Goal: Obtain resource: Download file/media

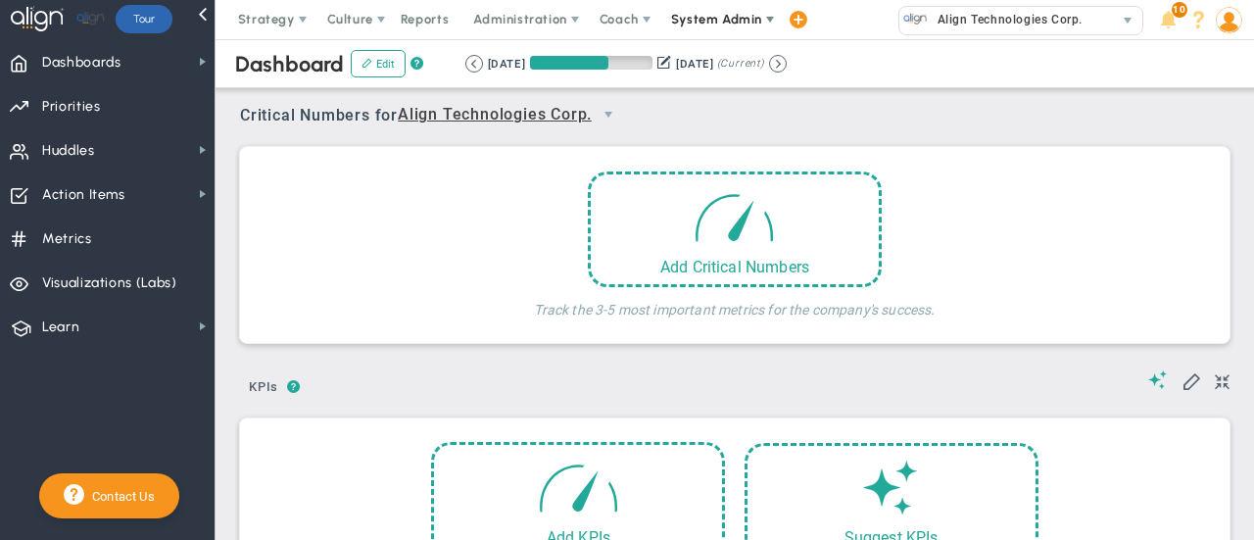
click at [687, 24] on span "System Admin" at bounding box center [716, 19] width 91 height 15
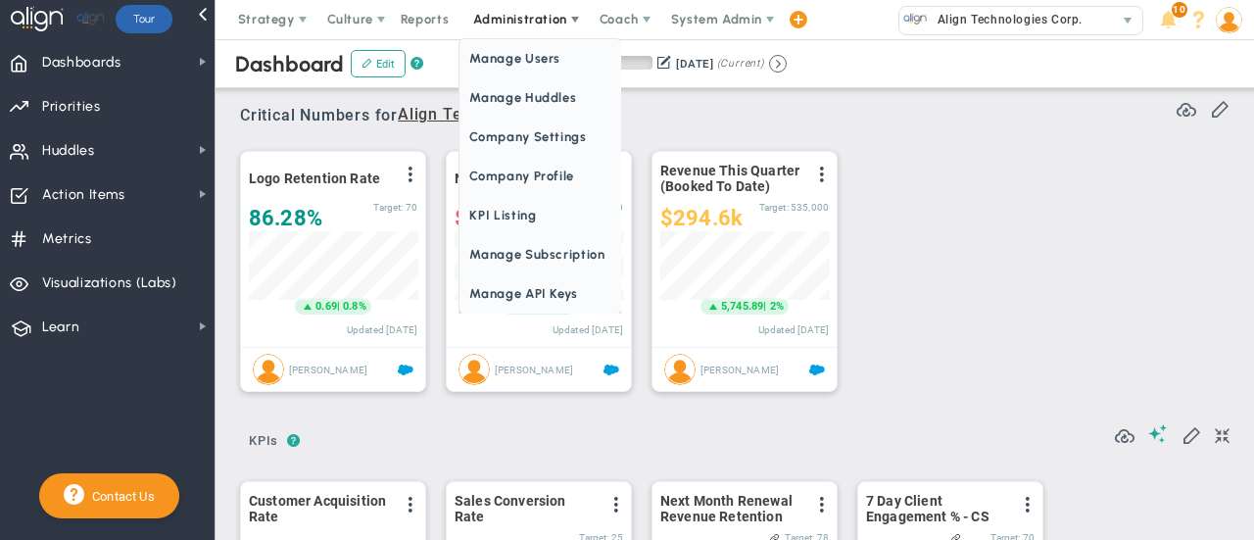
click at [509, 23] on span "Administration" at bounding box center [519, 19] width 93 height 15
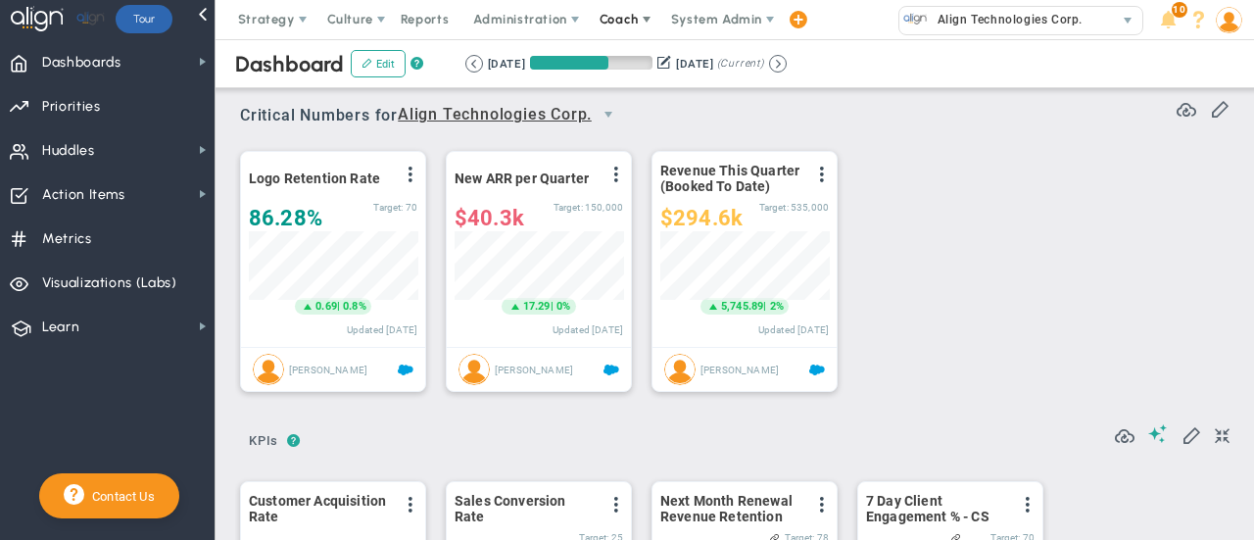
click at [629, 15] on span "Coach" at bounding box center [618, 19] width 39 height 15
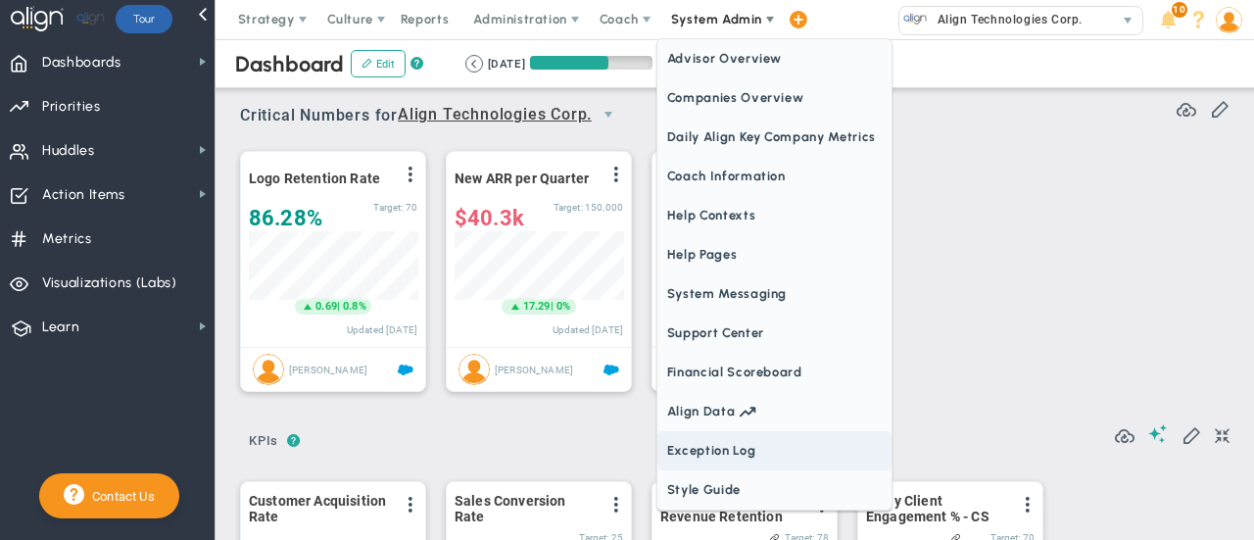
click at [744, 455] on span "Exception Log" at bounding box center [774, 450] width 234 height 39
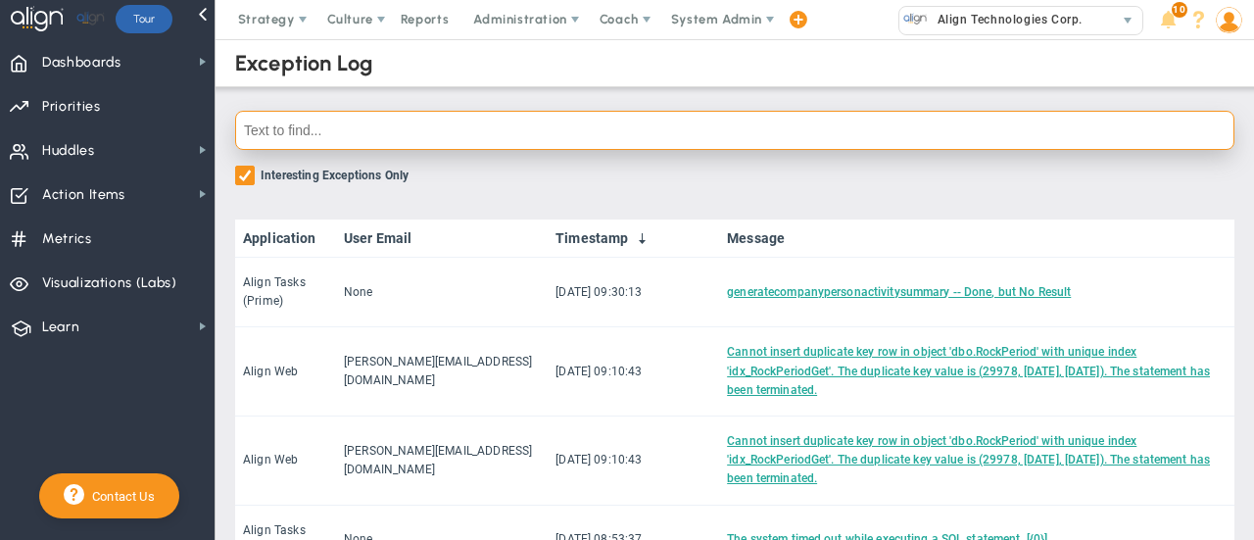
click at [408, 122] on input "text" at bounding box center [734, 130] width 999 height 39
paste input "LT Daily Huddle"
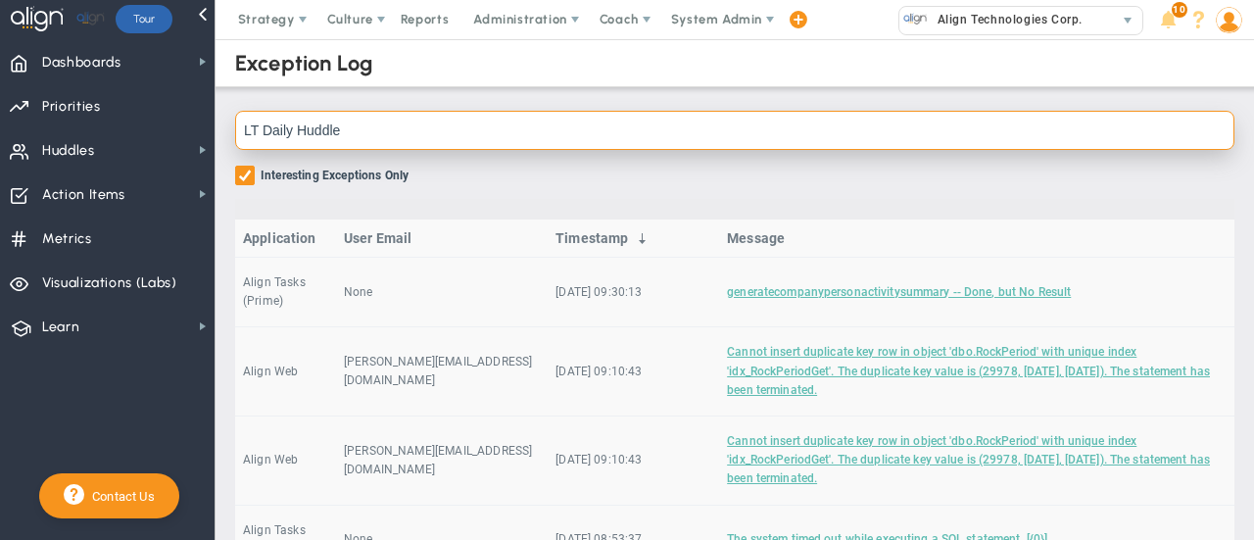
type input "LT Daily Huddle"
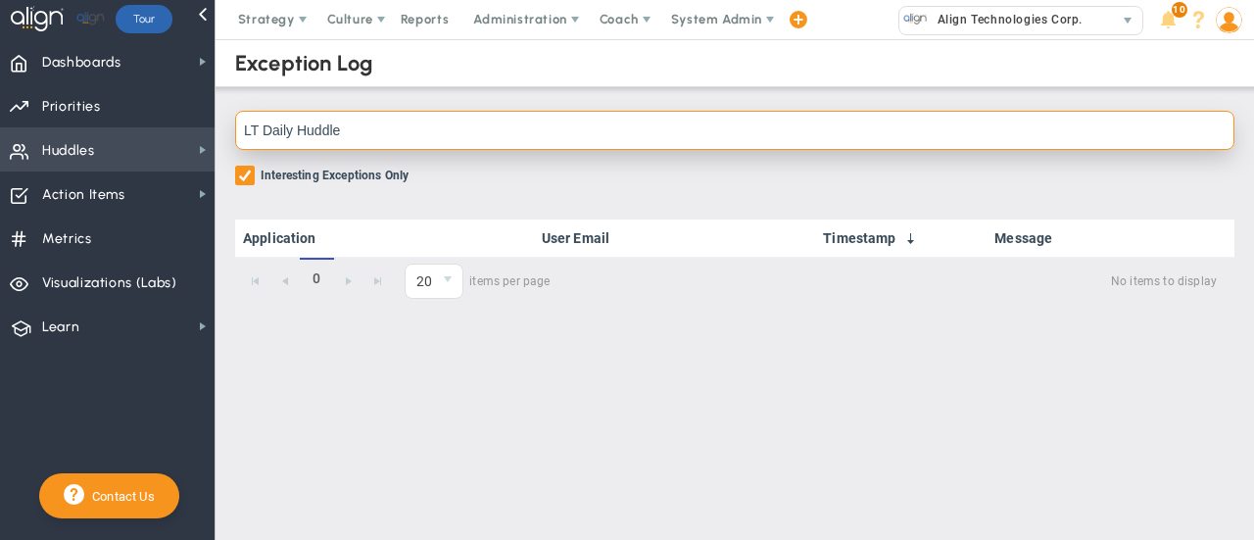
drag, startPoint x: 408, startPoint y: 122, endPoint x: 184, endPoint y: 126, distance: 224.3
click at [184, 126] on div "Dashboards Dashboards My Dashboard Company Dashboard 0" at bounding box center [627, 289] width 1254 height 500
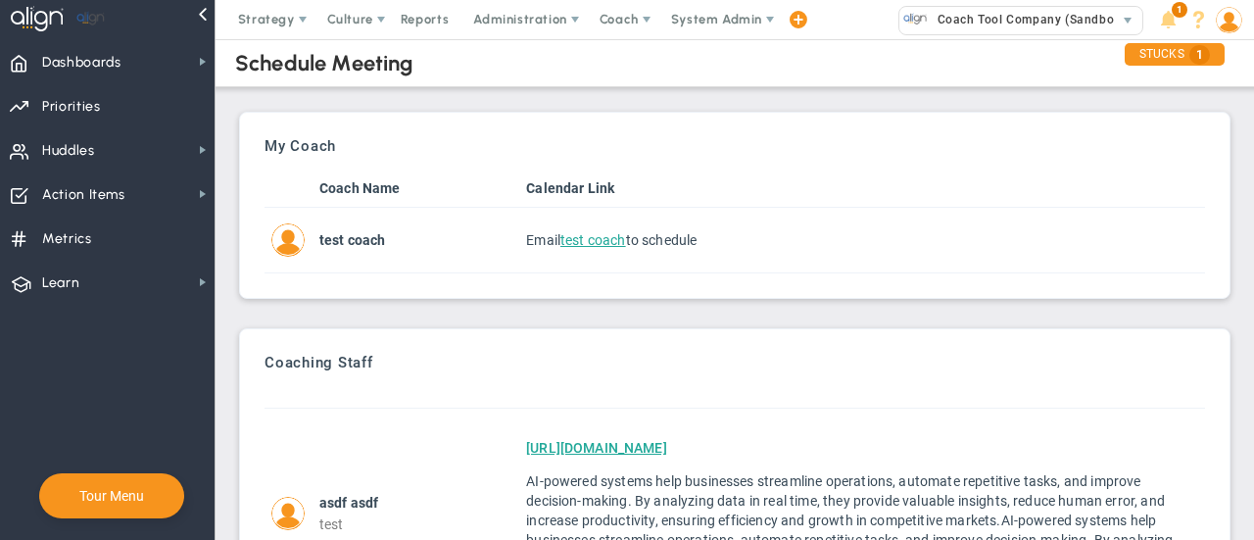
click at [619, 23] on span "Coach" at bounding box center [618, 19] width 39 height 15
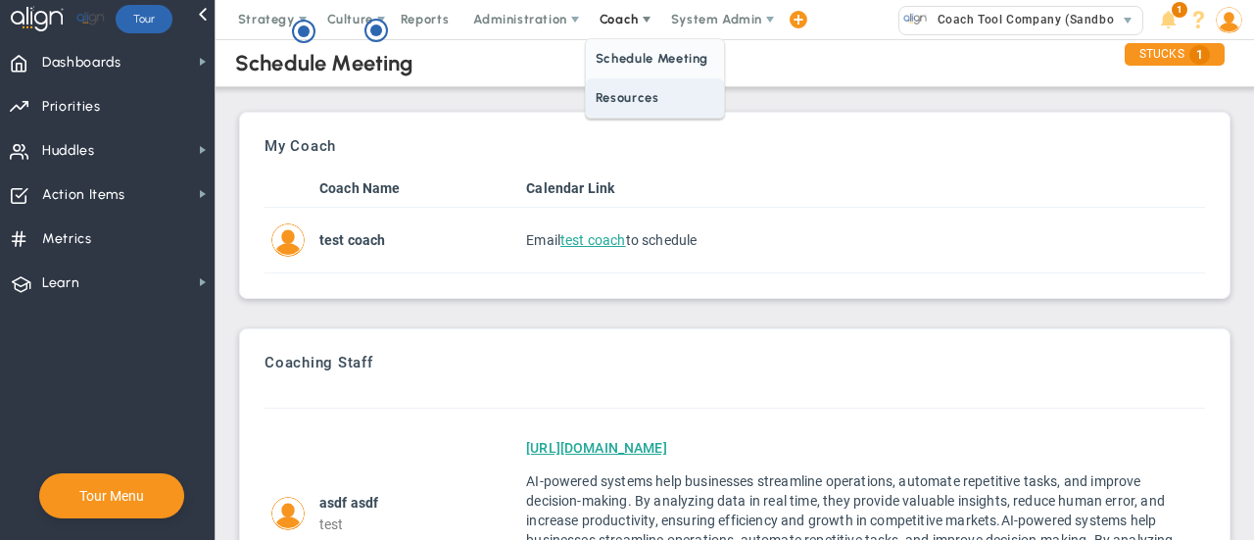
click at [637, 94] on span "Resources" at bounding box center [655, 97] width 138 height 39
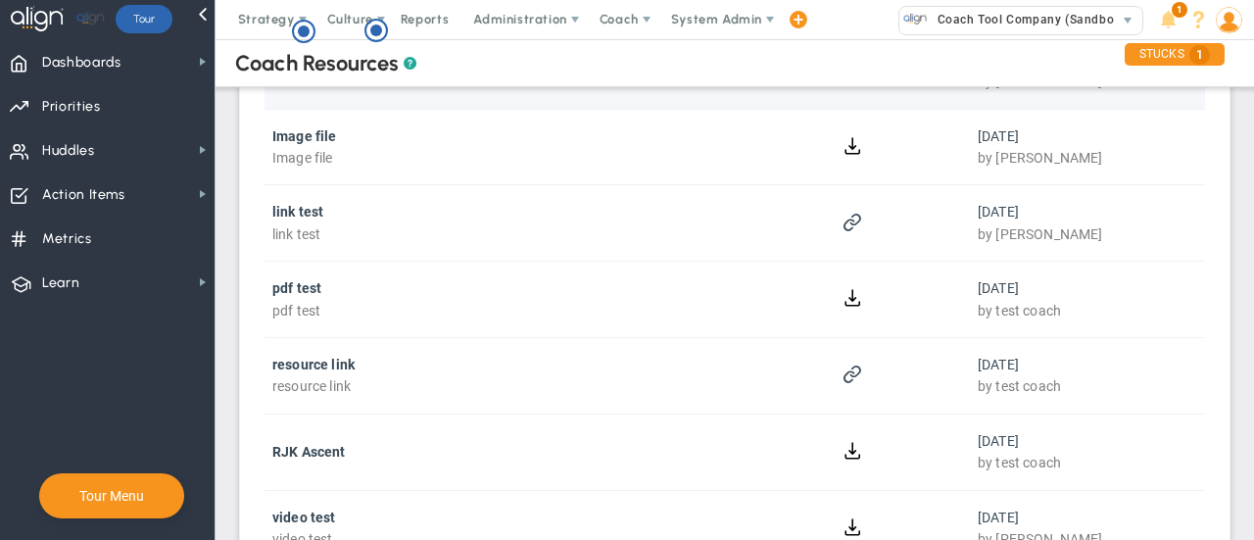
scroll to position [55, 0]
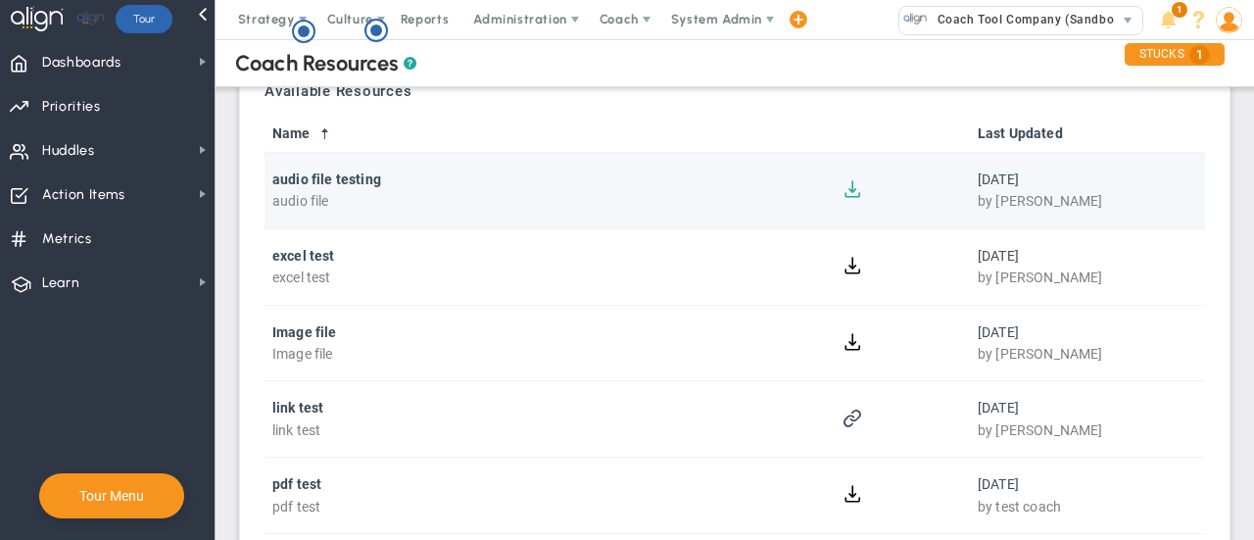
click at [849, 195] on button at bounding box center [852, 187] width 19 height 19
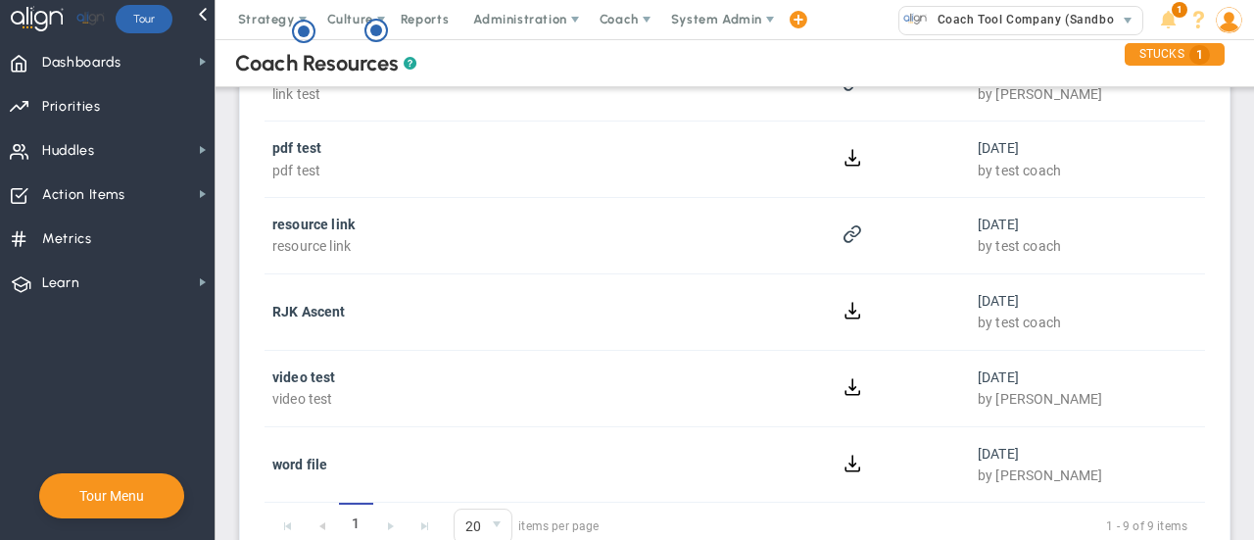
scroll to position [392, 0]
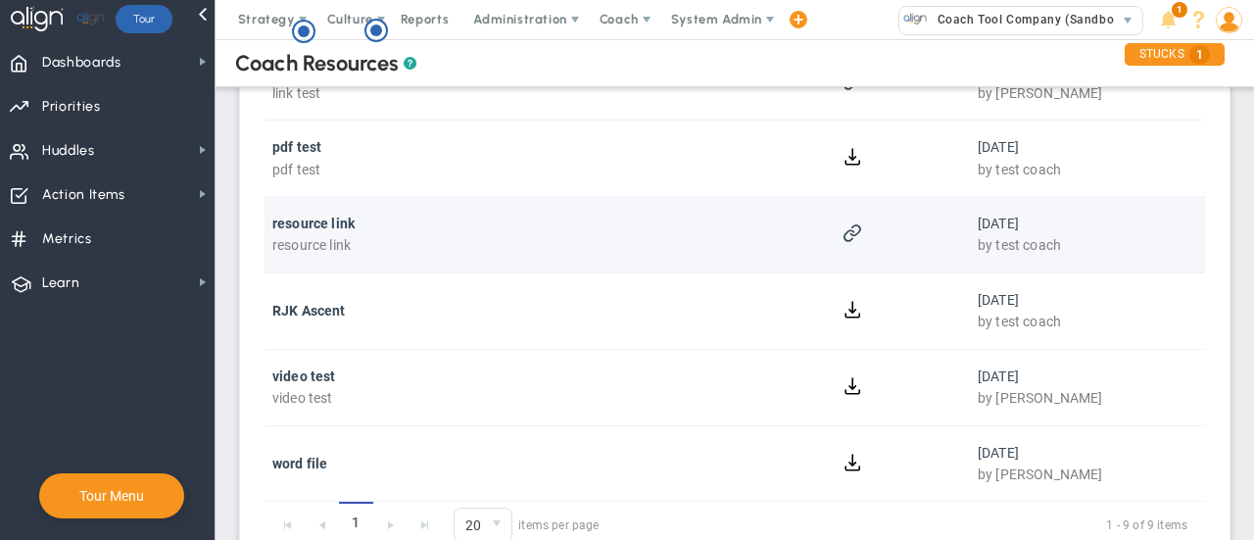
click at [347, 224] on strong "resource link" at bounding box center [313, 223] width 82 height 16
click at [842, 226] on span at bounding box center [851, 231] width 19 height 19
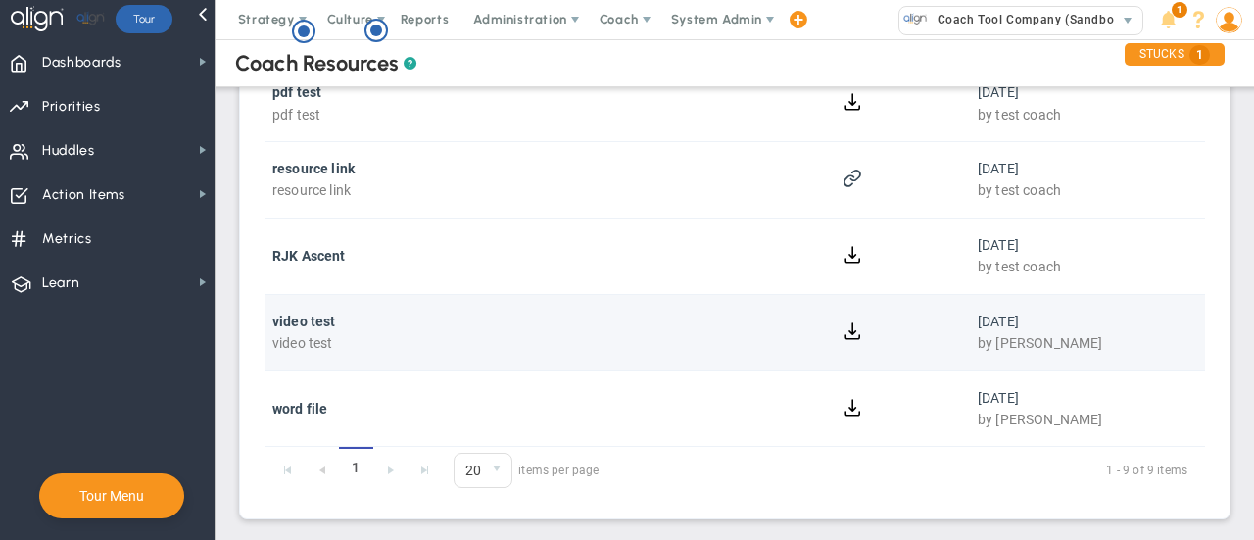
scroll to position [0, 0]
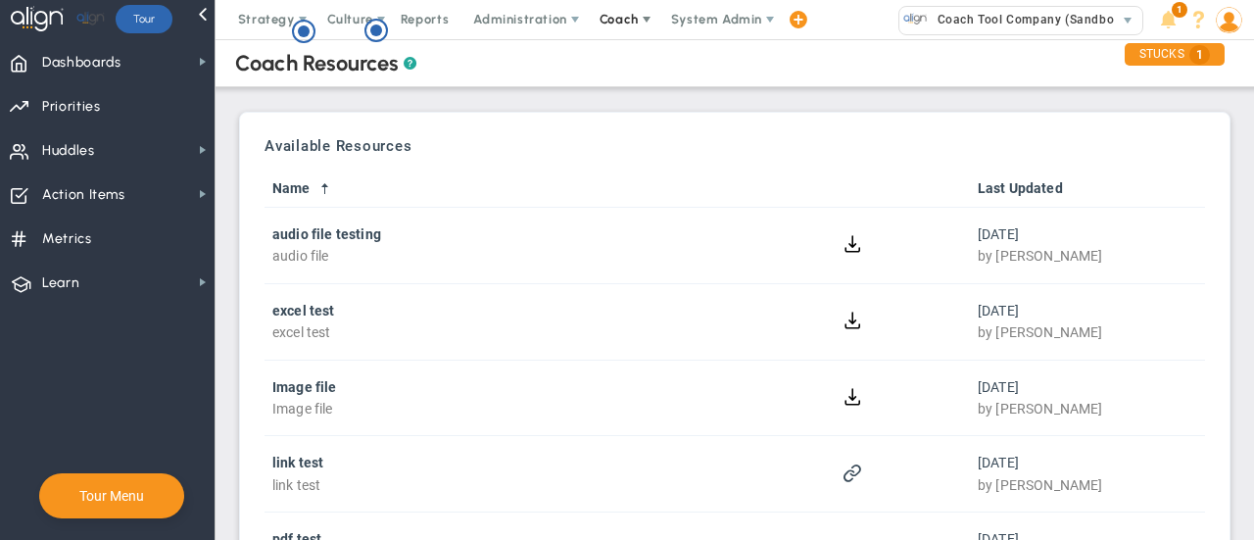
click at [623, 21] on span "Coach" at bounding box center [618, 19] width 39 height 15
click at [642, 55] on span "Schedule Meeting" at bounding box center [655, 58] width 138 height 39
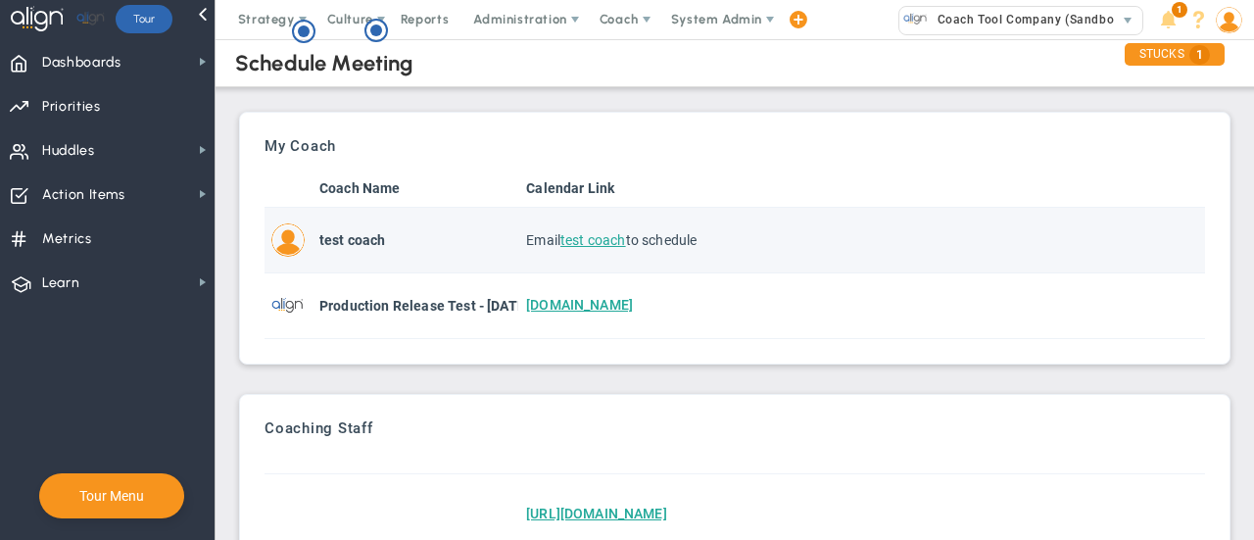
click at [606, 238] on span "test coach" at bounding box center [593, 240] width 66 height 16
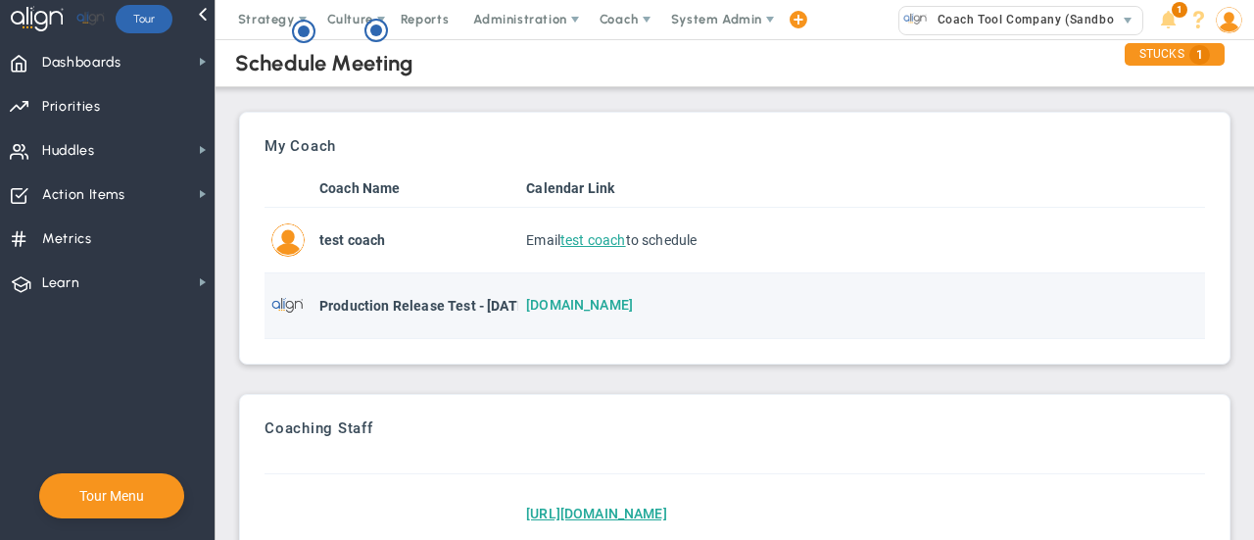
click at [595, 301] on link "[DOMAIN_NAME]" at bounding box center [579, 305] width 107 height 16
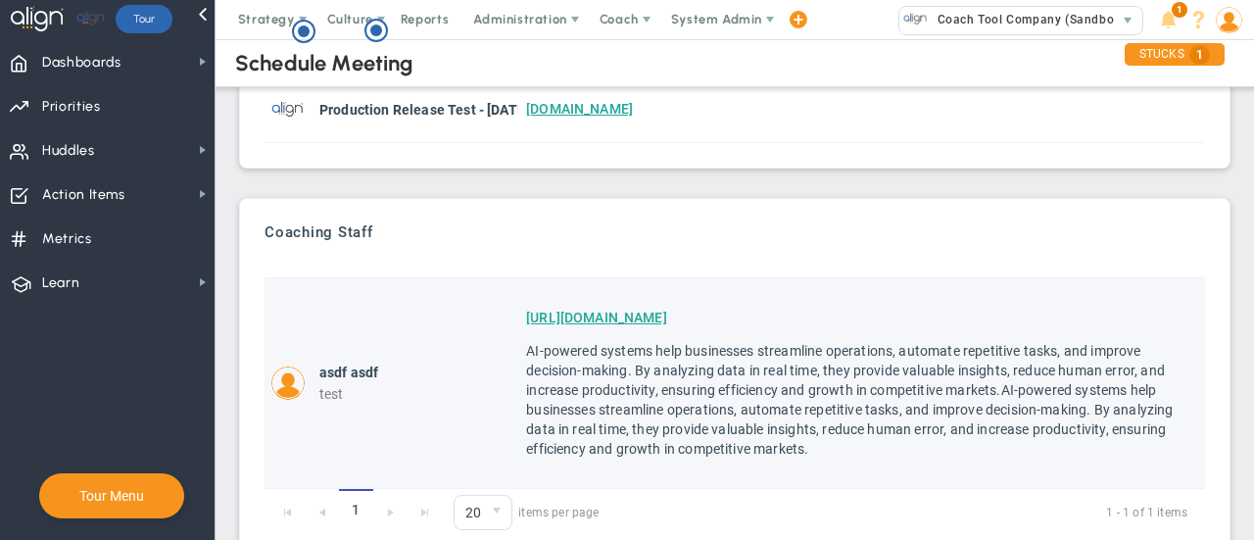
scroll to position [98, 0]
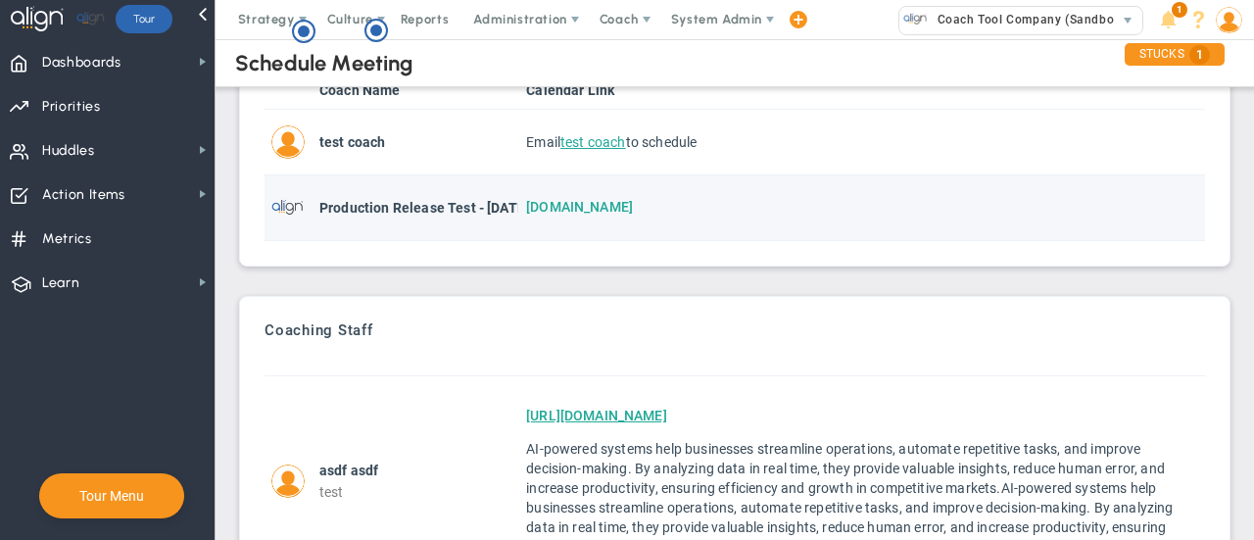
click at [588, 212] on link "[DOMAIN_NAME]" at bounding box center [579, 207] width 107 height 16
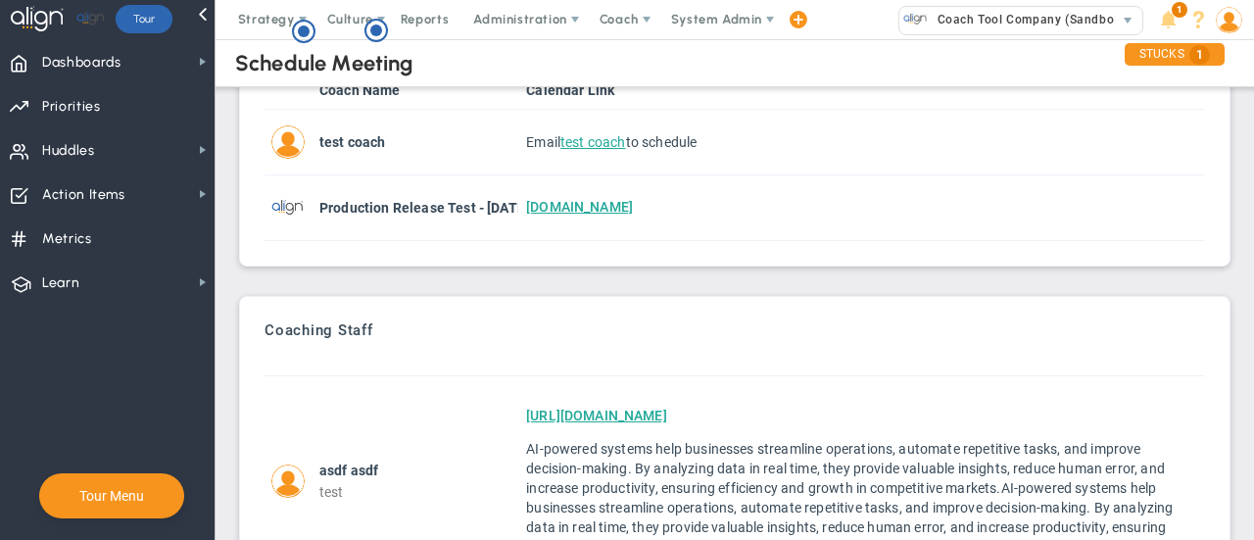
scroll to position [0, 0]
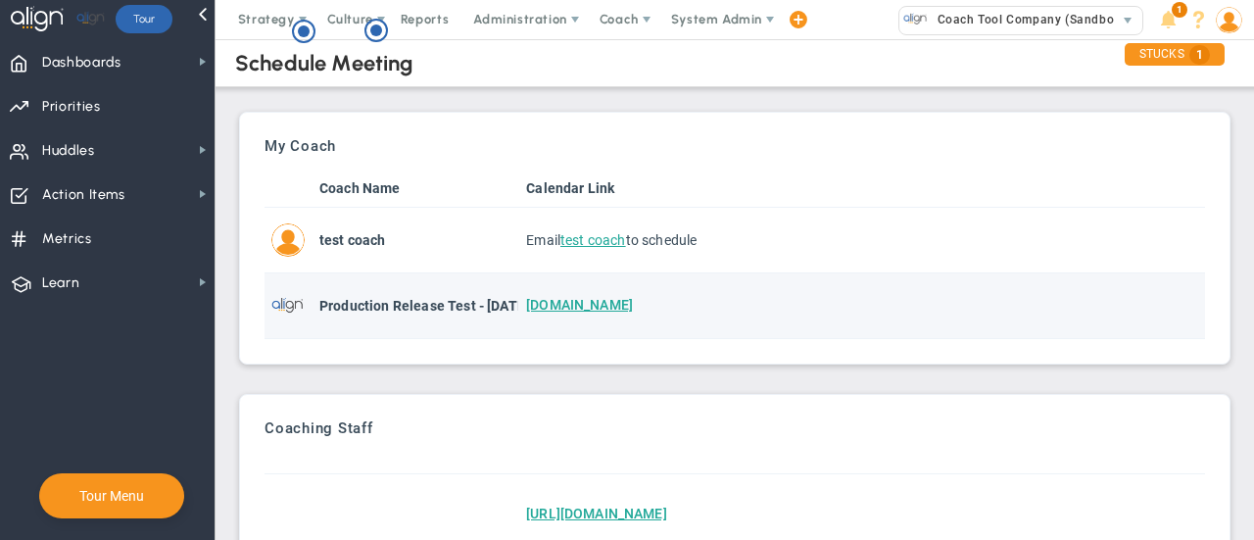
click at [374, 307] on strong "Production Release Test - [DATE] (Sandbox)" at bounding box center [458, 306] width 279 height 16
drag, startPoint x: 838, startPoint y: 322, endPoint x: 815, endPoint y: 320, distance: 23.6
click at [838, 322] on td "[DOMAIN_NAME]" at bounding box center [861, 306] width 687 height 66
drag, startPoint x: 669, startPoint y: 308, endPoint x: 524, endPoint y: 306, distance: 145.0
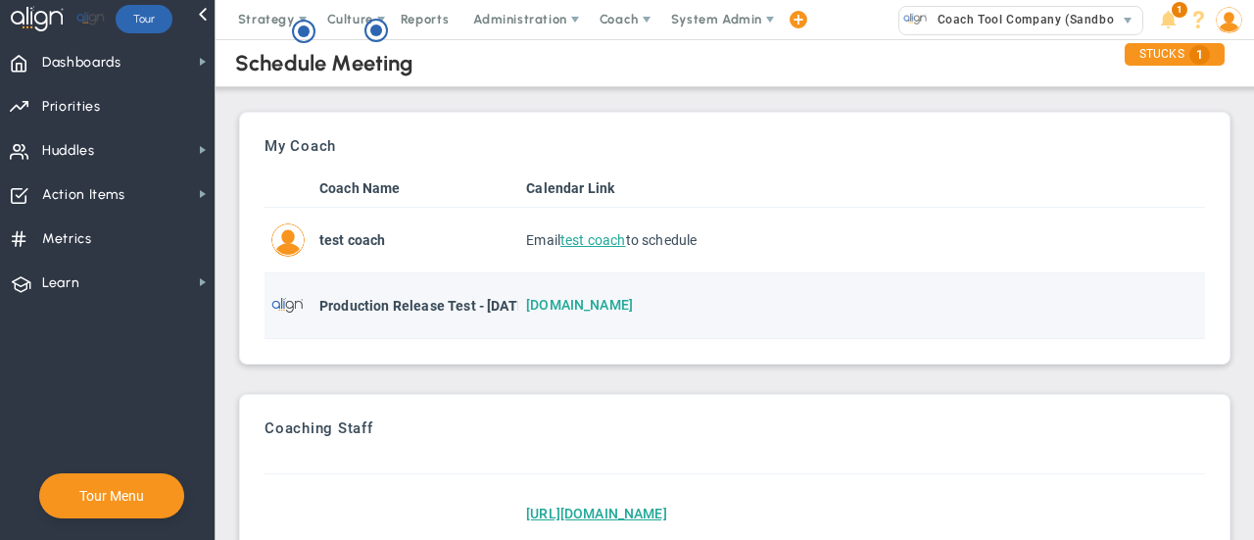
click at [526, 306] on div "[DOMAIN_NAME]" at bounding box center [861, 306] width 671 height 20
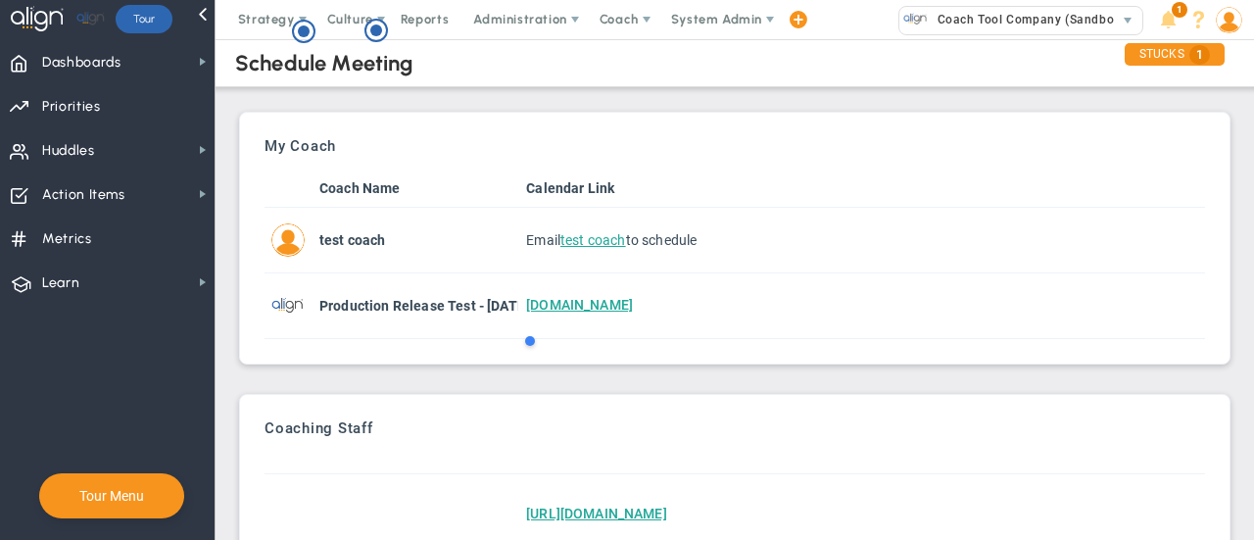
copy link "[DOMAIN_NAME]"
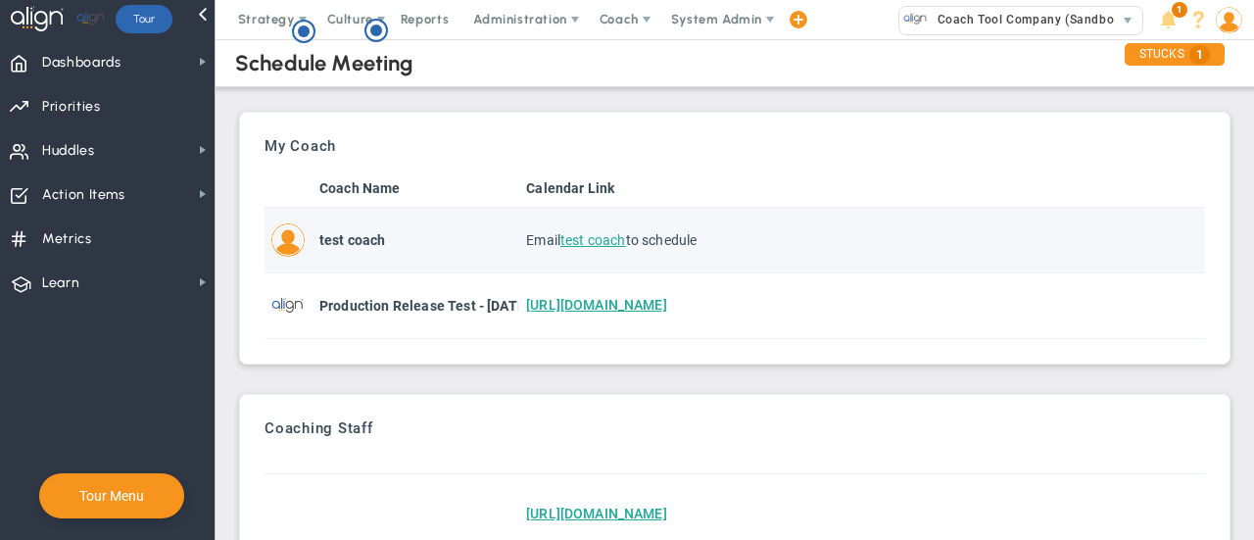
click at [596, 239] on span "test coach" at bounding box center [593, 240] width 66 height 16
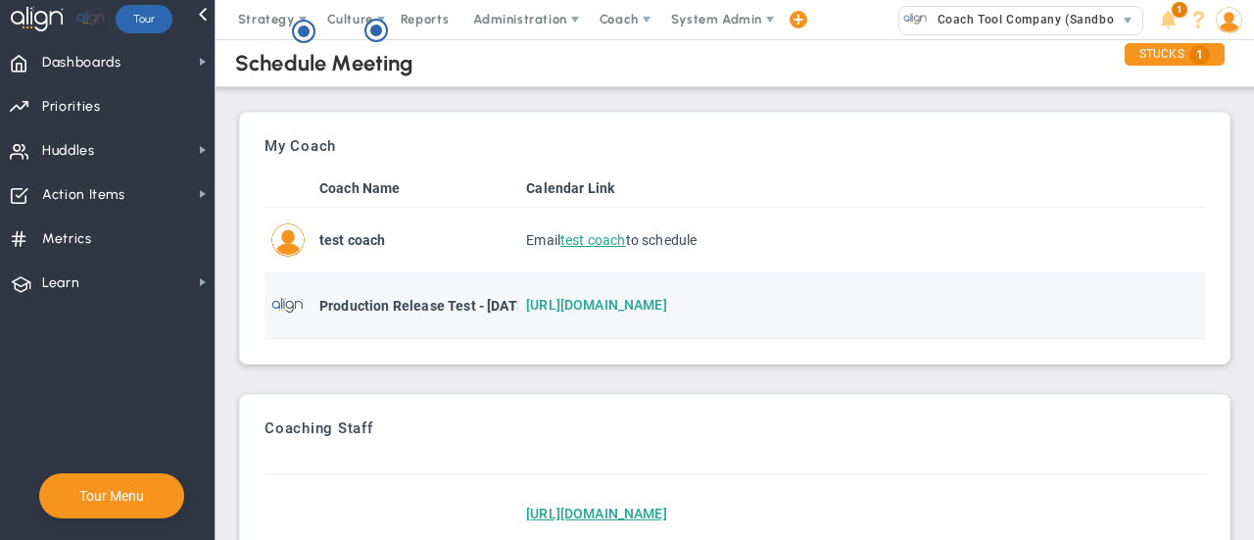
click at [557, 297] on link "https://www.calendar.com" at bounding box center [596, 305] width 141 height 16
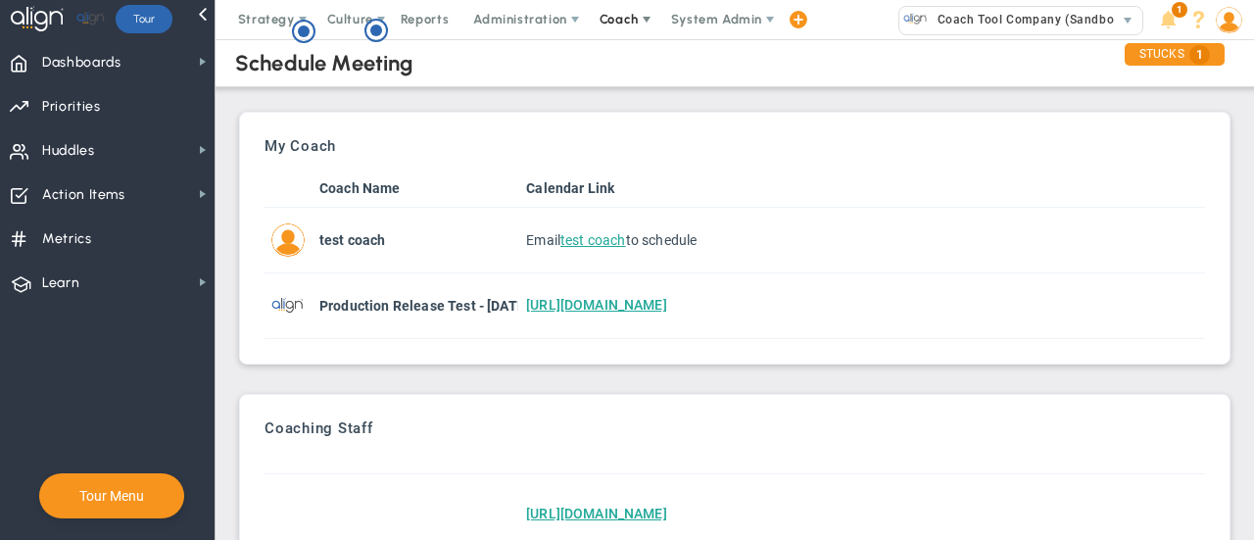
click at [631, 9] on span "Coach" at bounding box center [620, 19] width 71 height 39
click at [628, 96] on span "Resources" at bounding box center [655, 97] width 138 height 39
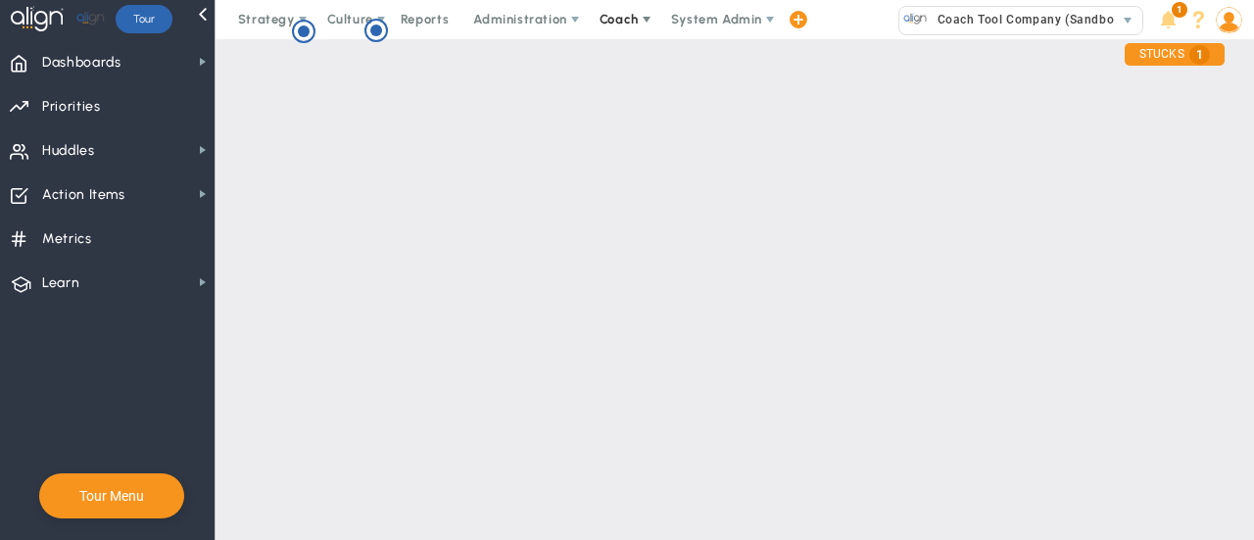
click at [623, 20] on span "Coach" at bounding box center [618, 19] width 39 height 15
click at [621, 47] on span "Schedule Meeting" at bounding box center [655, 58] width 138 height 39
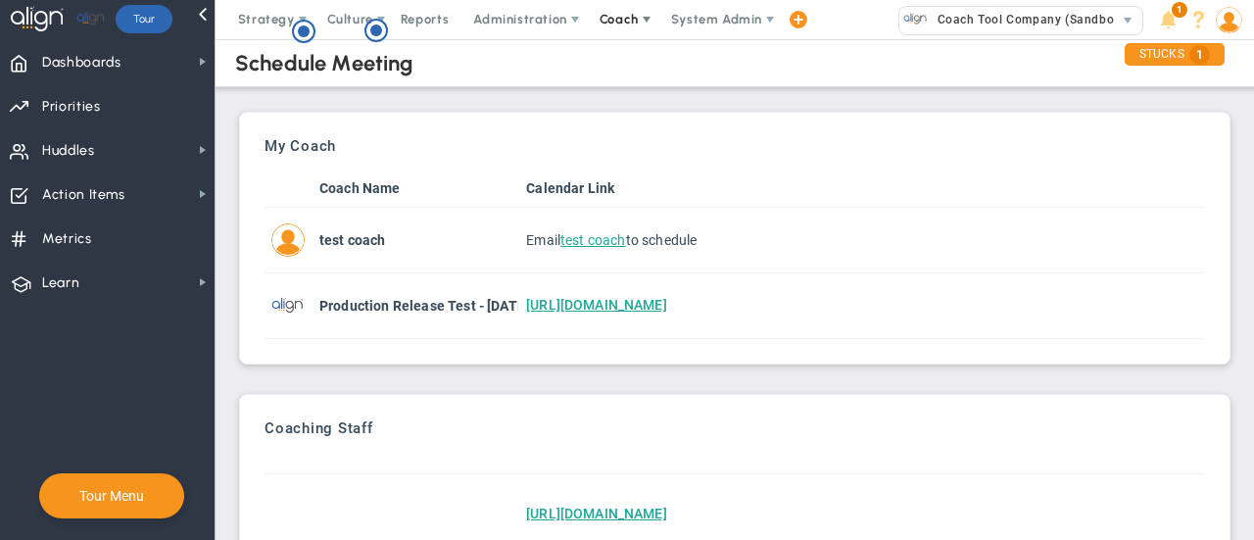
click at [599, 19] on span "Coach" at bounding box center [618, 19] width 39 height 15
click at [654, 452] on th at bounding box center [861, 463] width 687 height 23
